Goal: Go to known website: Access a specific website the user already knows

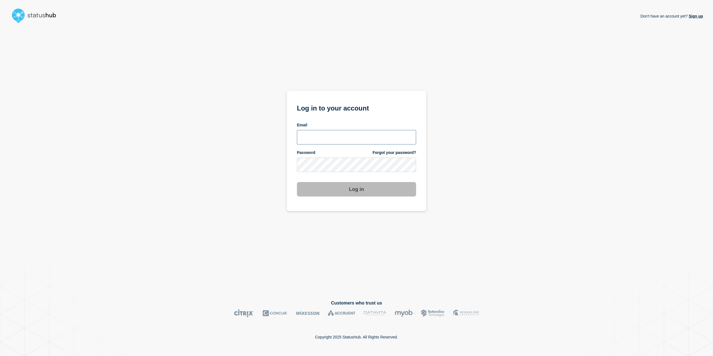
click at [329, 136] on input "email input" at bounding box center [356, 137] width 119 height 14
click at [409, 140] on input "email input" at bounding box center [356, 137] width 119 height 14
click at [0, 356] on com-1password-button at bounding box center [0, 356] width 0 height 0
click at [353, 143] on input "email input" at bounding box center [356, 137] width 119 height 14
type input "caleb.stahr@conexon.us"
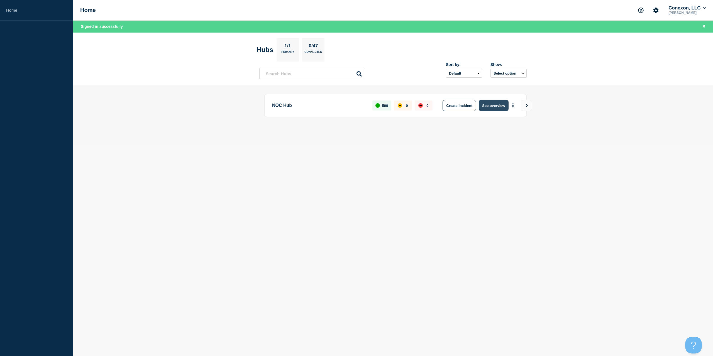
click at [481, 110] on button "See overview" at bounding box center [494, 105] width 30 height 11
